Goal: Navigation & Orientation: Find specific page/section

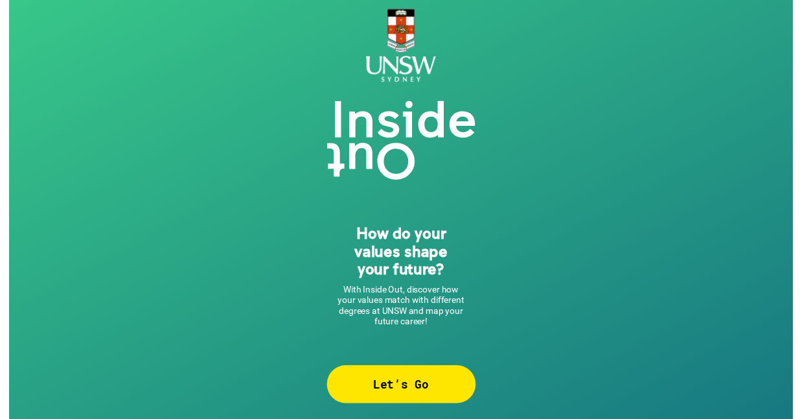
scroll to position [7, 0]
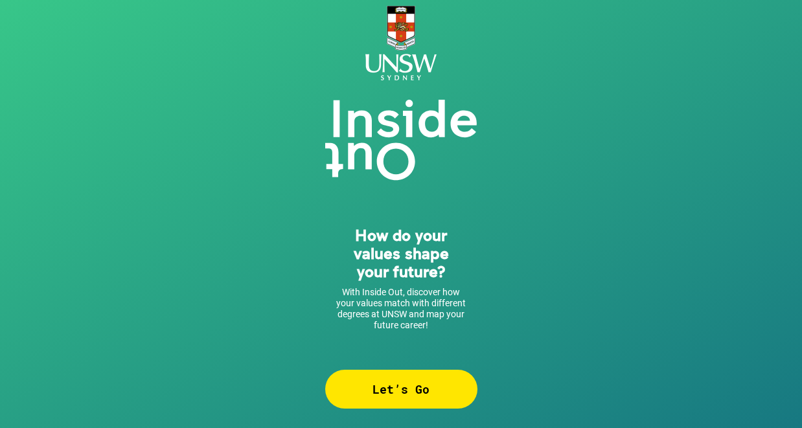
click at [390, 388] on div "Let’s Go" at bounding box center [401, 389] width 152 height 39
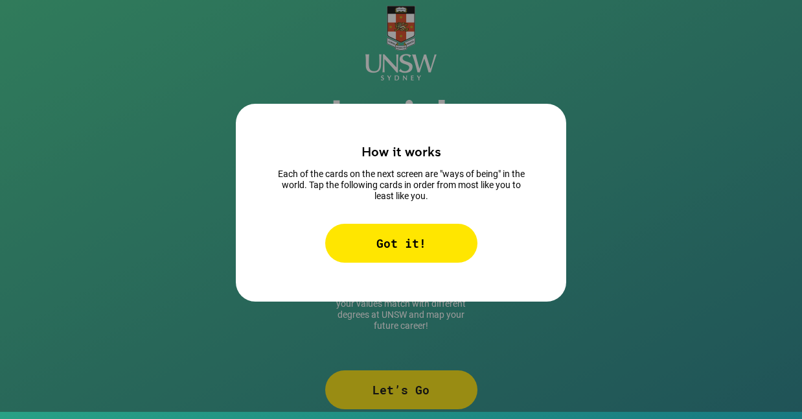
click at [373, 246] on div "Got it!" at bounding box center [401, 243] width 152 height 39
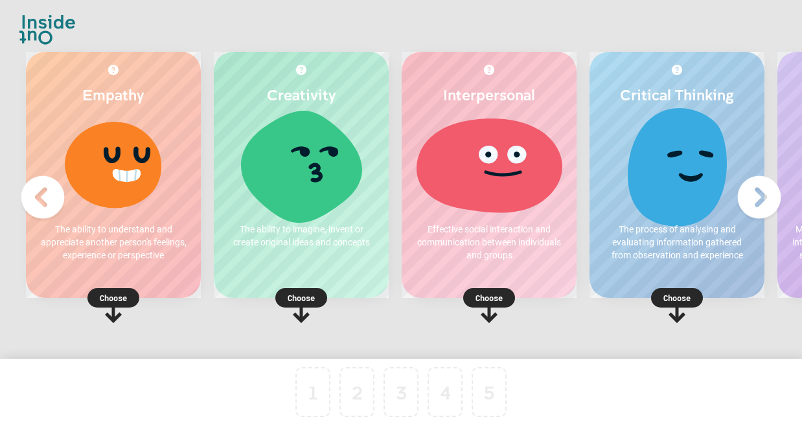
click at [760, 202] on img at bounding box center [760, 198] width 52 height 52
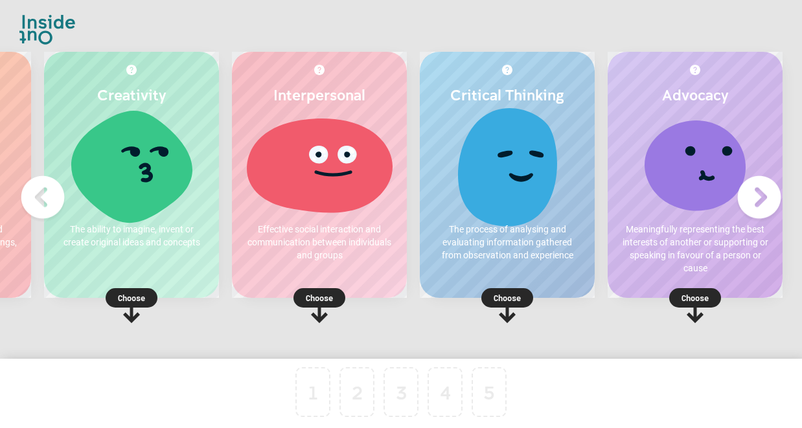
scroll to position [0, 176]
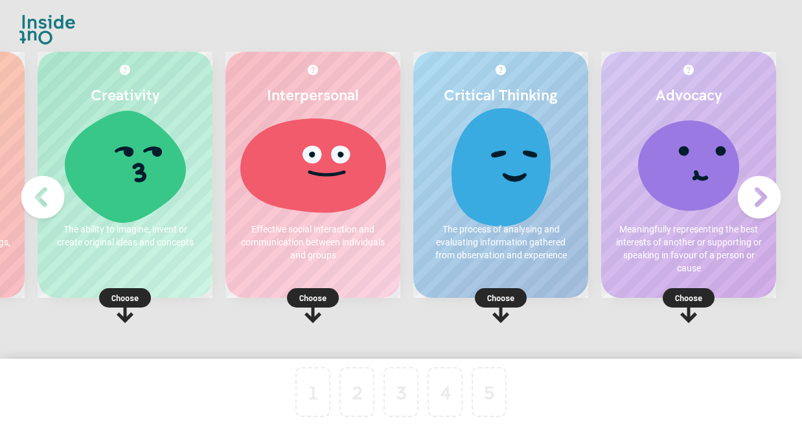
click at [37, 197] on img at bounding box center [43, 198] width 52 height 52
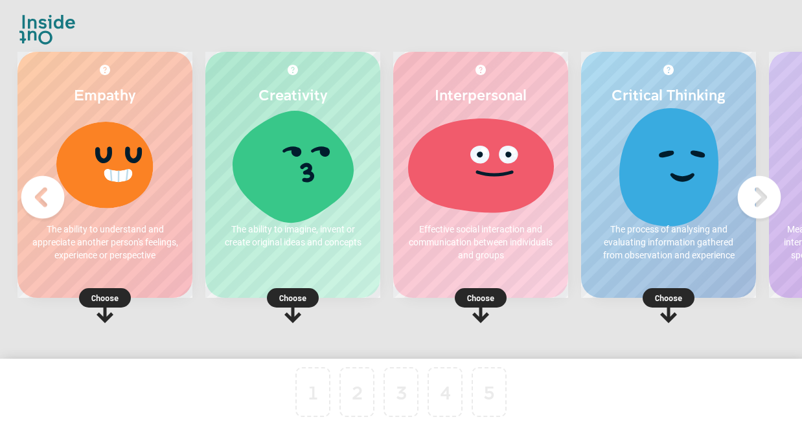
scroll to position [0, 0]
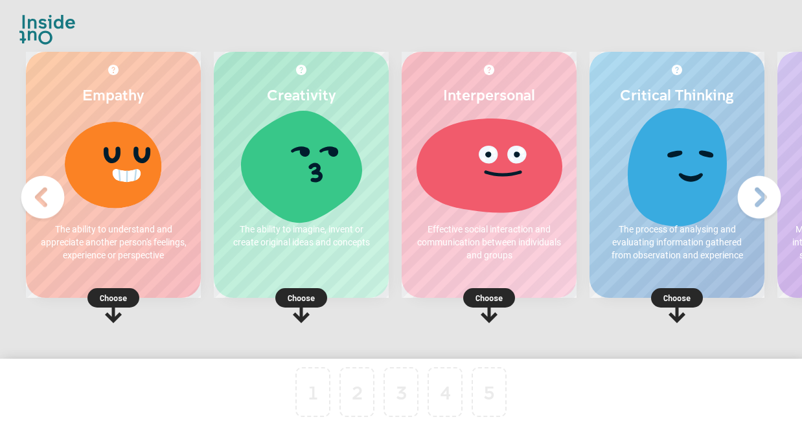
click at [108, 303] on p "Choose" at bounding box center [113, 298] width 175 height 13
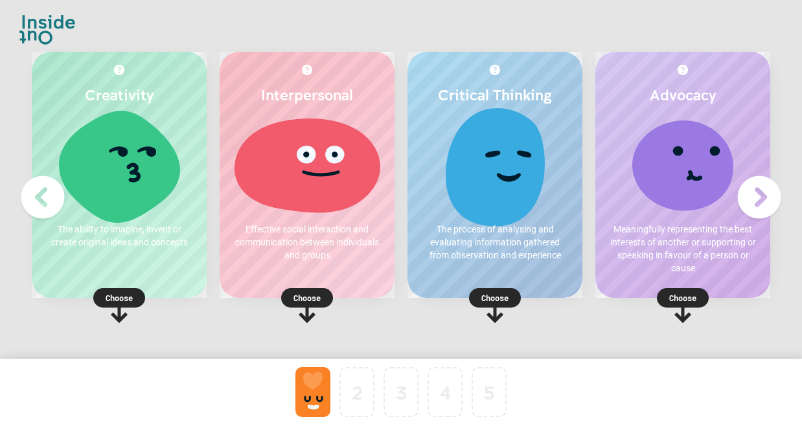
click at [304, 303] on p "Choose" at bounding box center [307, 298] width 175 height 13
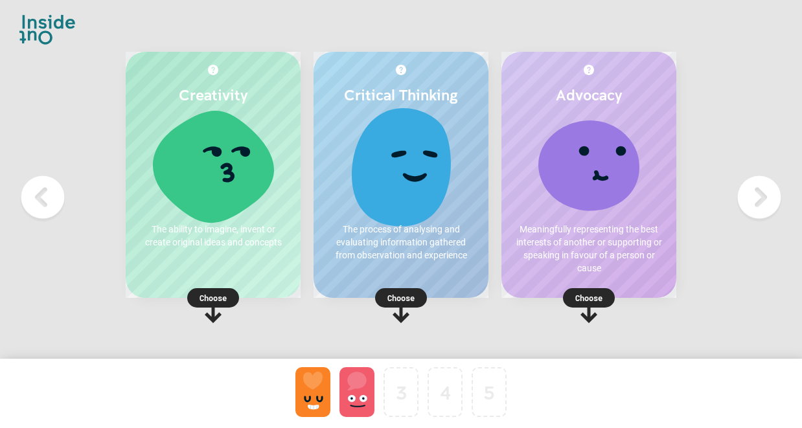
click at [397, 298] on p "Choose" at bounding box center [401, 298] width 175 height 13
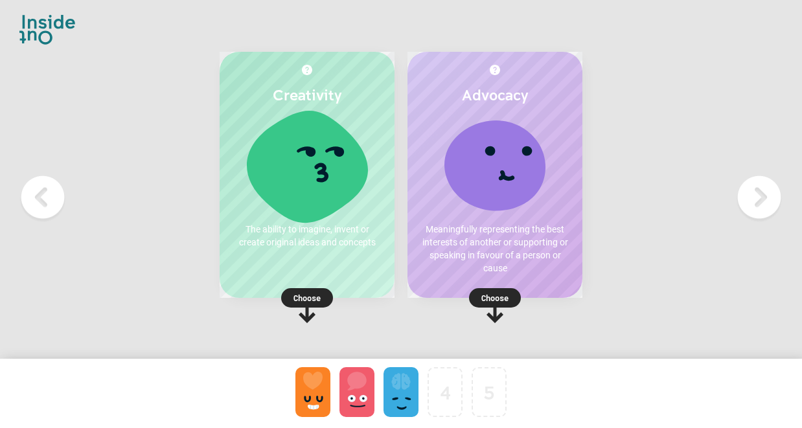
click at [314, 294] on p "Choose" at bounding box center [307, 298] width 175 height 13
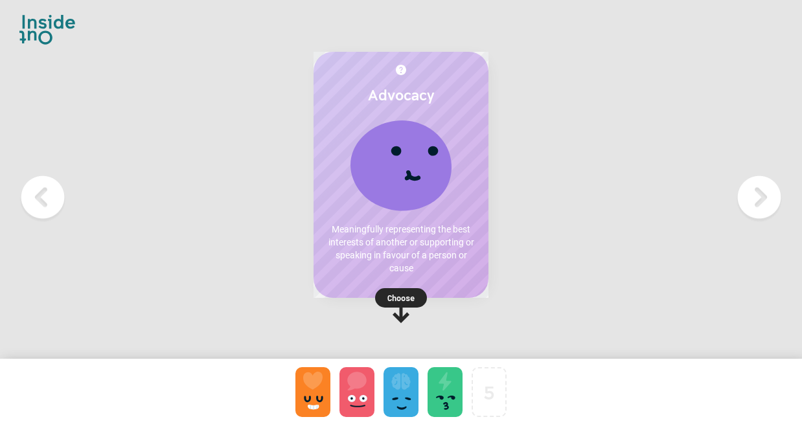
click at [404, 299] on p "Choose" at bounding box center [401, 298] width 175 height 13
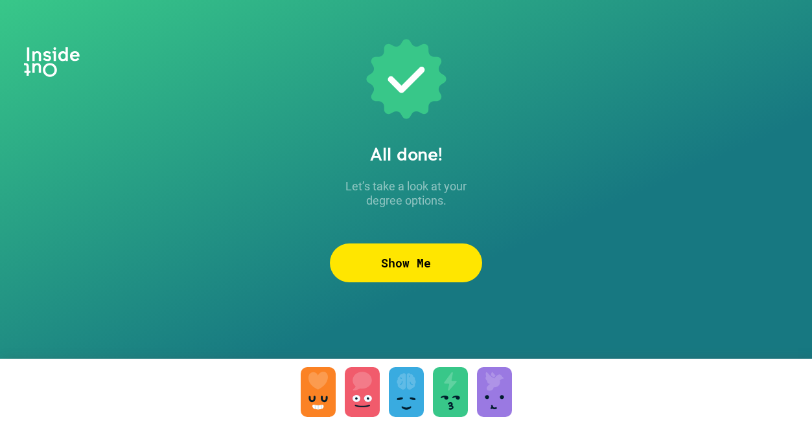
click at [389, 264] on div "Show Me" at bounding box center [406, 263] width 152 height 39
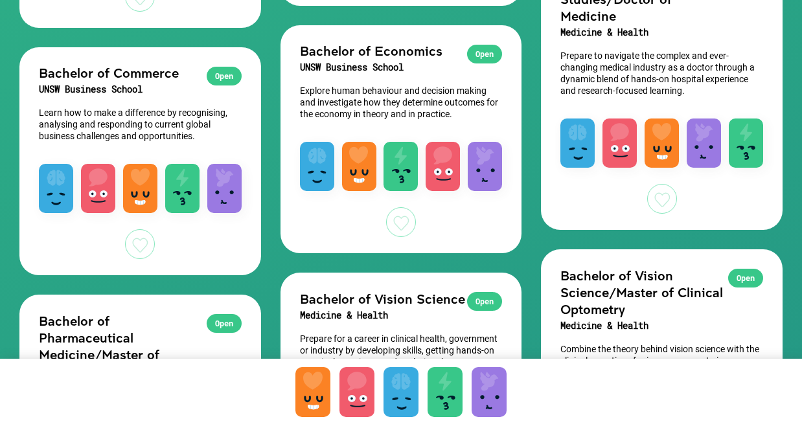
scroll to position [1150, 0]
